Goal: Information Seeking & Learning: Check status

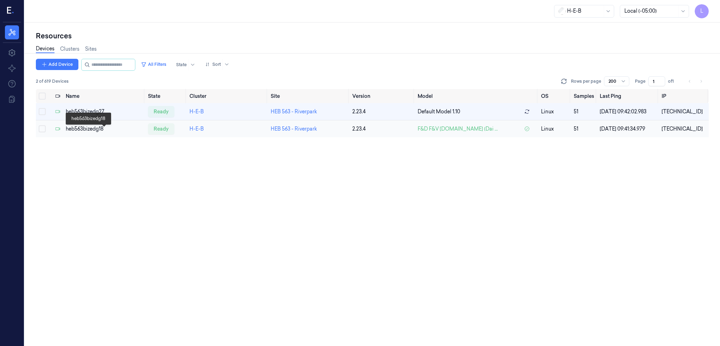
click at [92, 129] on div "heb563bizedg18" at bounding box center [104, 128] width 77 height 7
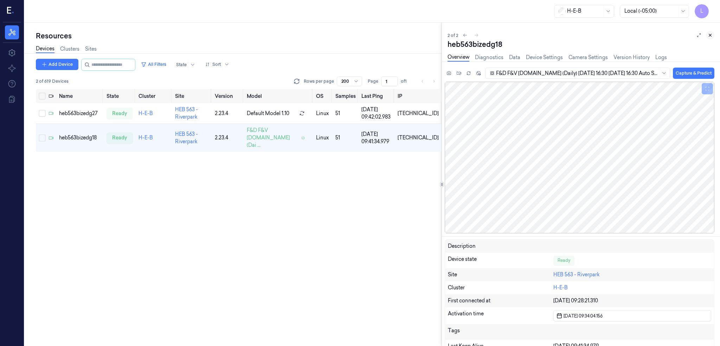
click at [708, 33] on icon at bounding box center [710, 35] width 5 height 5
click at [97, 64] on input "string" at bounding box center [112, 64] width 42 height 11
click at [89, 47] on link "Sites" at bounding box center [91, 49] width 12 height 8
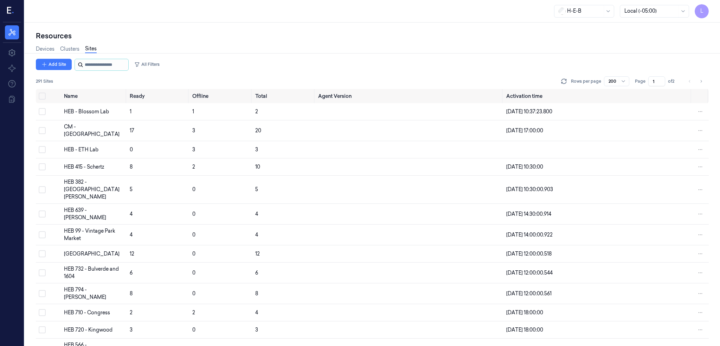
click at [100, 63] on input "string" at bounding box center [106, 64] width 42 height 11
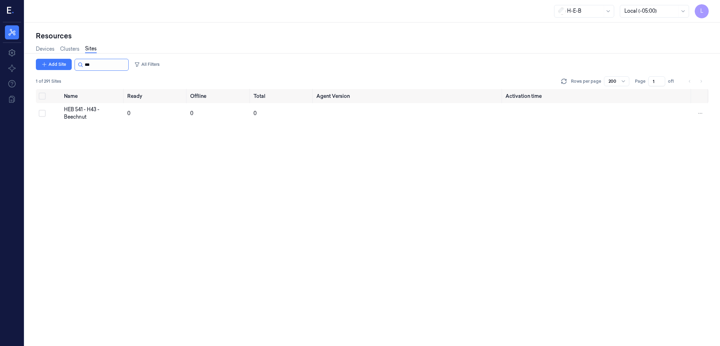
type input "***"
click at [77, 112] on div "HEB 541 - H43 - Beechnut" at bounding box center [93, 113] width 58 height 15
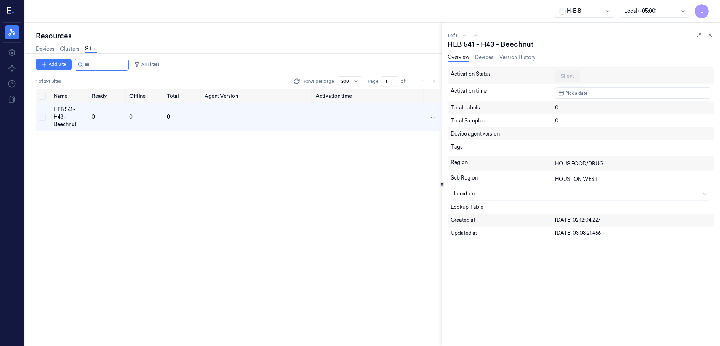
click at [167, 191] on div "Name Ready Offline Total Agent Version Activation time HEB 541 - H43 - Beechnut…" at bounding box center [239, 217] width 406 height 257
click at [69, 108] on div "HEB 541 - H43 - Beechnut" at bounding box center [70, 117] width 32 height 22
click at [487, 54] on link "Devices" at bounding box center [484, 57] width 19 height 8
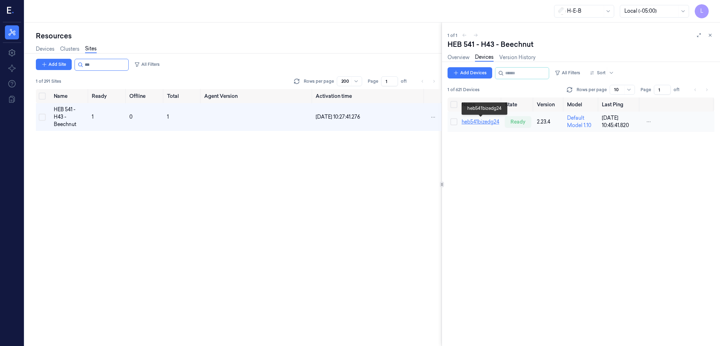
click at [477, 123] on link "heb541bizedg24" at bounding box center [481, 121] width 38 height 6
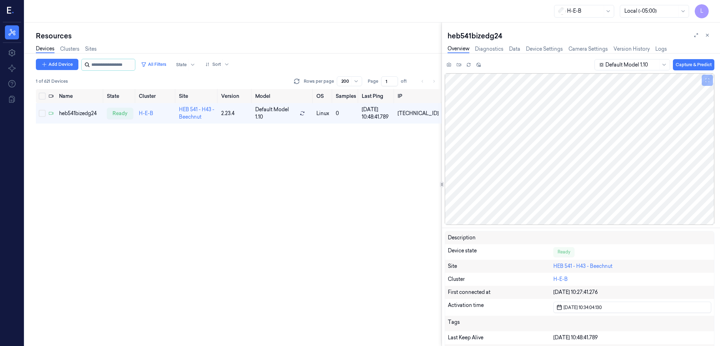
click at [105, 62] on input "string" at bounding box center [112, 64] width 42 height 11
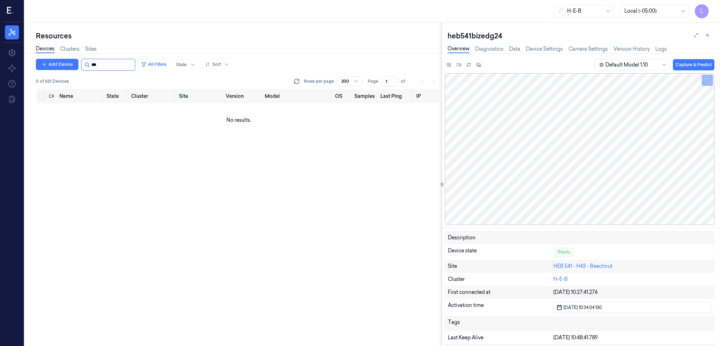
type input "***"
click at [91, 49] on link "Sites" at bounding box center [91, 49] width 12 height 8
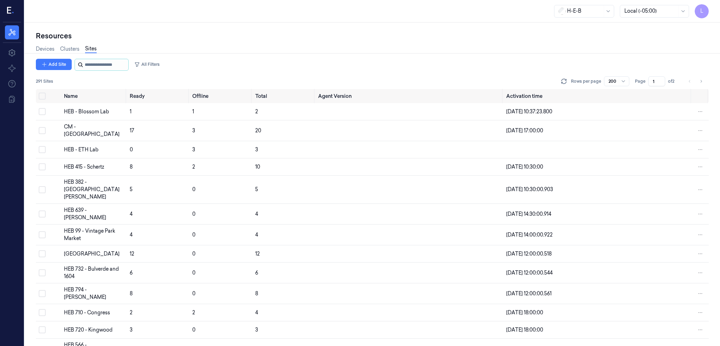
click at [87, 62] on input "string" at bounding box center [106, 64] width 42 height 11
type input "***"
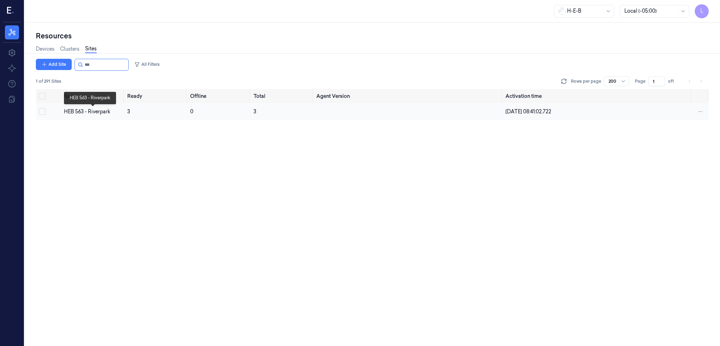
click at [90, 111] on div "HEB 563 - Riverpark" at bounding box center [93, 111] width 58 height 7
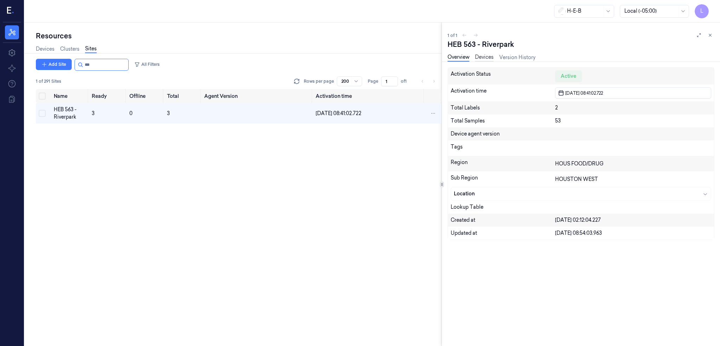
click at [484, 57] on link "Devices" at bounding box center [484, 57] width 19 height 8
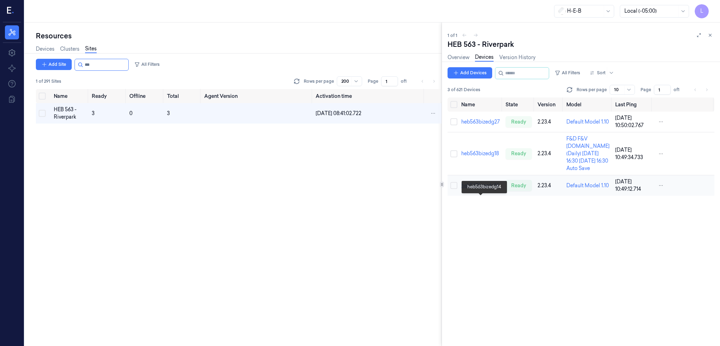
click at [486, 188] on link "heb563bizedg14" at bounding box center [480, 185] width 38 height 6
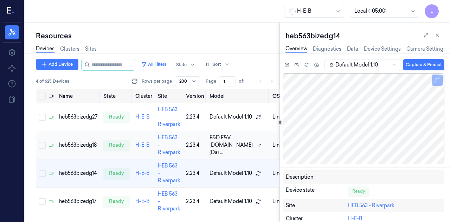
scroll to position [9, 0]
click at [85, 198] on div "heb563bizedg17" at bounding box center [78, 201] width 39 height 7
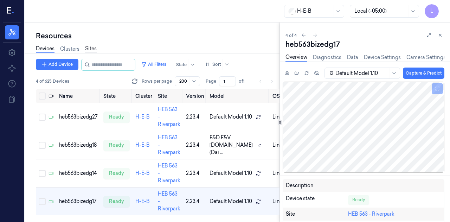
click at [92, 47] on link "Sites" at bounding box center [91, 49] width 12 height 8
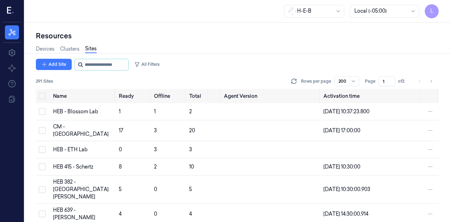
click at [96, 63] on input "string" at bounding box center [106, 64] width 42 height 11
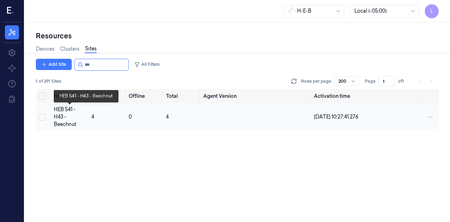
type input "***"
click at [64, 121] on div "HEB 541 - H43 - Beechnut" at bounding box center [70, 117] width 32 height 22
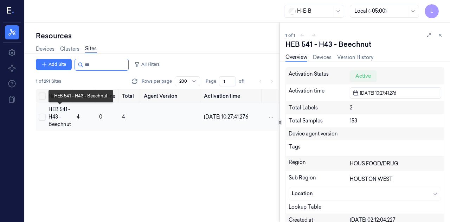
click at [59, 115] on div "HEB 541 - H43 - Beechnut" at bounding box center [60, 117] width 23 height 22
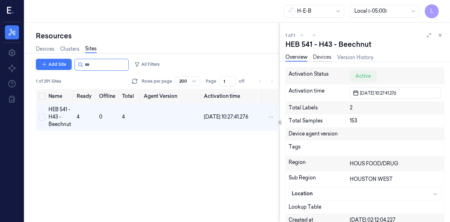
click at [324, 58] on link "Devices" at bounding box center [322, 57] width 19 height 8
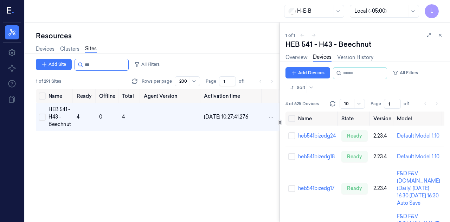
click at [245, 149] on div "Name Ready Offline Total Agent Version Activation time HEB 541 - H43 - Beechnut…" at bounding box center [158, 155] width 244 height 133
click at [319, 137] on link "heb541bizedg24" at bounding box center [317, 136] width 38 height 6
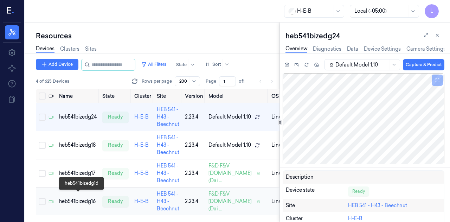
scroll to position [17, 0]
click at [82, 198] on div "heb541bizedg16" at bounding box center [78, 201] width 38 height 7
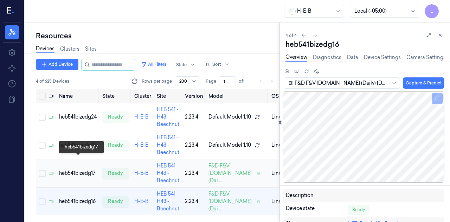
click at [87, 169] on div "heb541bizedg17" at bounding box center [78, 172] width 38 height 7
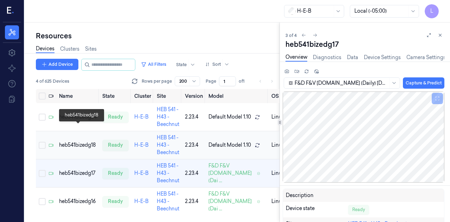
click at [70, 141] on div "heb541bizedg18" at bounding box center [78, 144] width 38 height 7
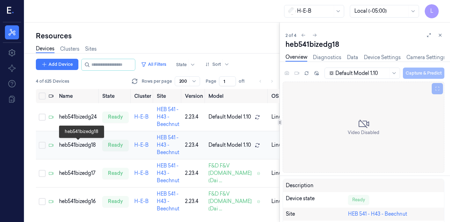
click at [77, 144] on div "heb541bizedg18" at bounding box center [78, 144] width 38 height 7
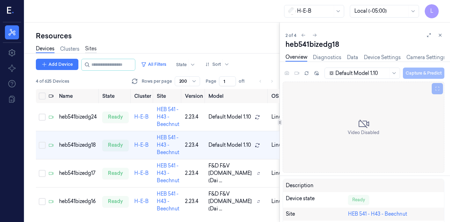
click at [97, 51] on link "Sites" at bounding box center [91, 49] width 12 height 8
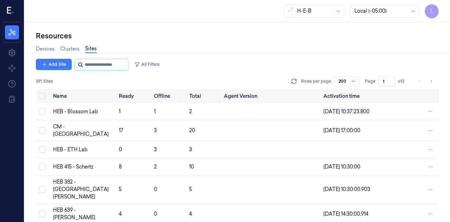
click at [97, 64] on input "string" at bounding box center [106, 64] width 42 height 11
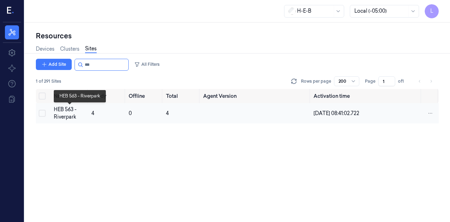
type input "***"
click at [56, 119] on div "HEB 563 - Riverpark" at bounding box center [70, 113] width 32 height 15
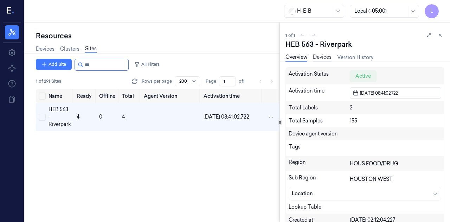
click at [325, 56] on link "Devices" at bounding box center [322, 57] width 19 height 8
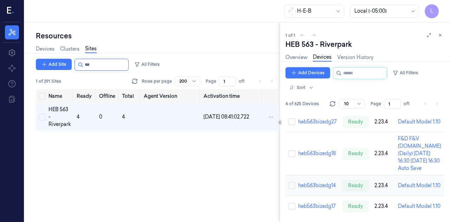
scroll to position [91, 0]
click at [322, 203] on link "heb563bizedg17" at bounding box center [317, 206] width 38 height 6
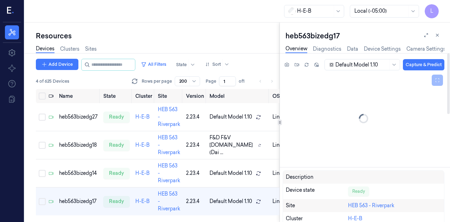
scroll to position [9, 0]
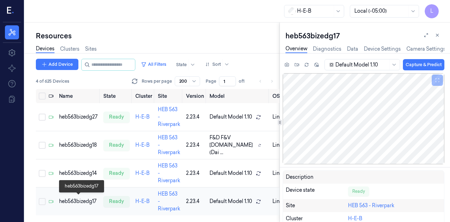
click at [77, 199] on div "heb563bizedg17" at bounding box center [78, 201] width 39 height 7
